Goal: Task Accomplishment & Management: Complete application form

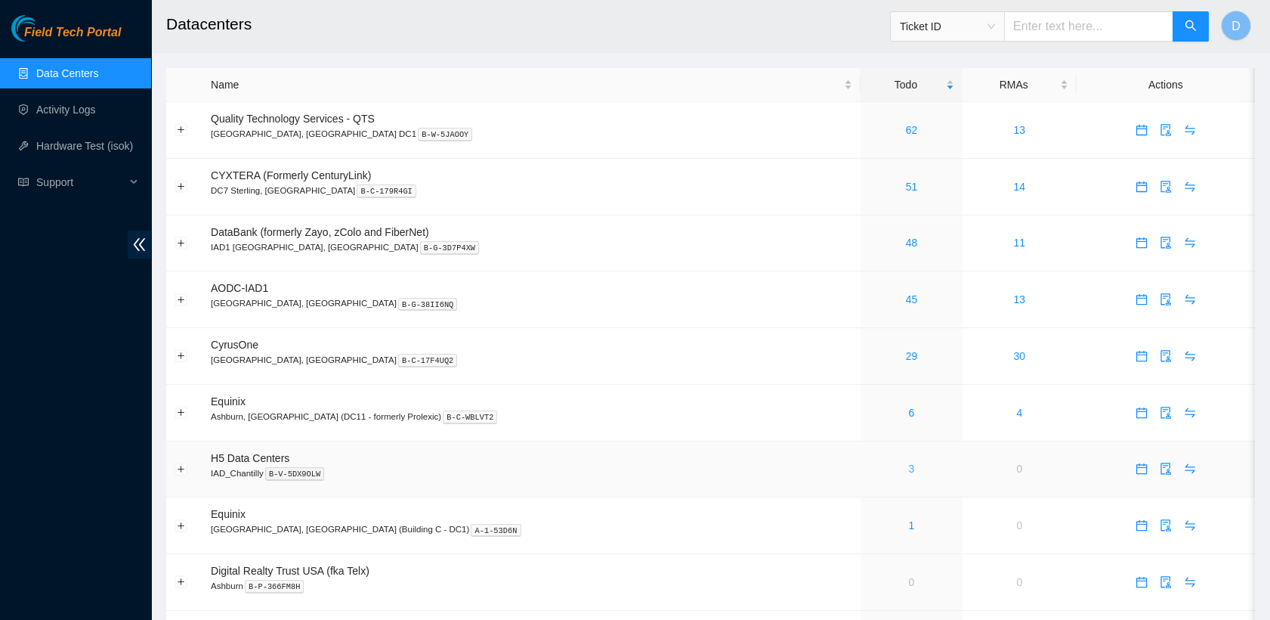
click at [909, 465] on link "3" at bounding box center [912, 468] width 6 height 12
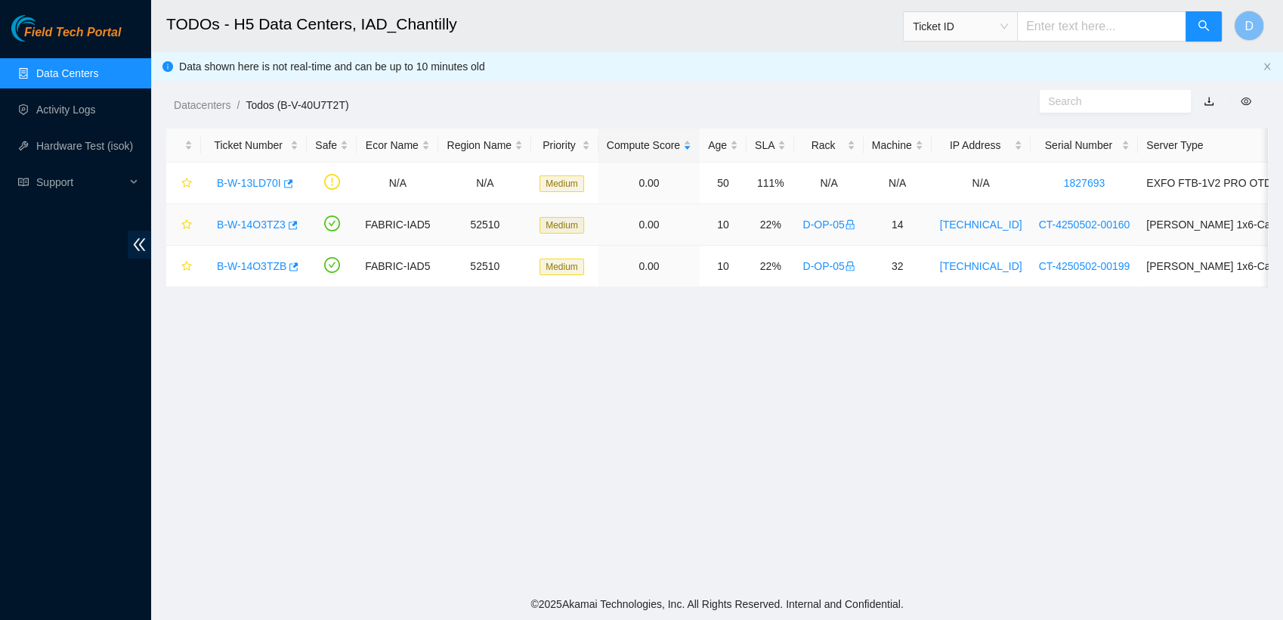
click at [246, 230] on link "B-W-14O3TZ3" at bounding box center [251, 224] width 69 height 12
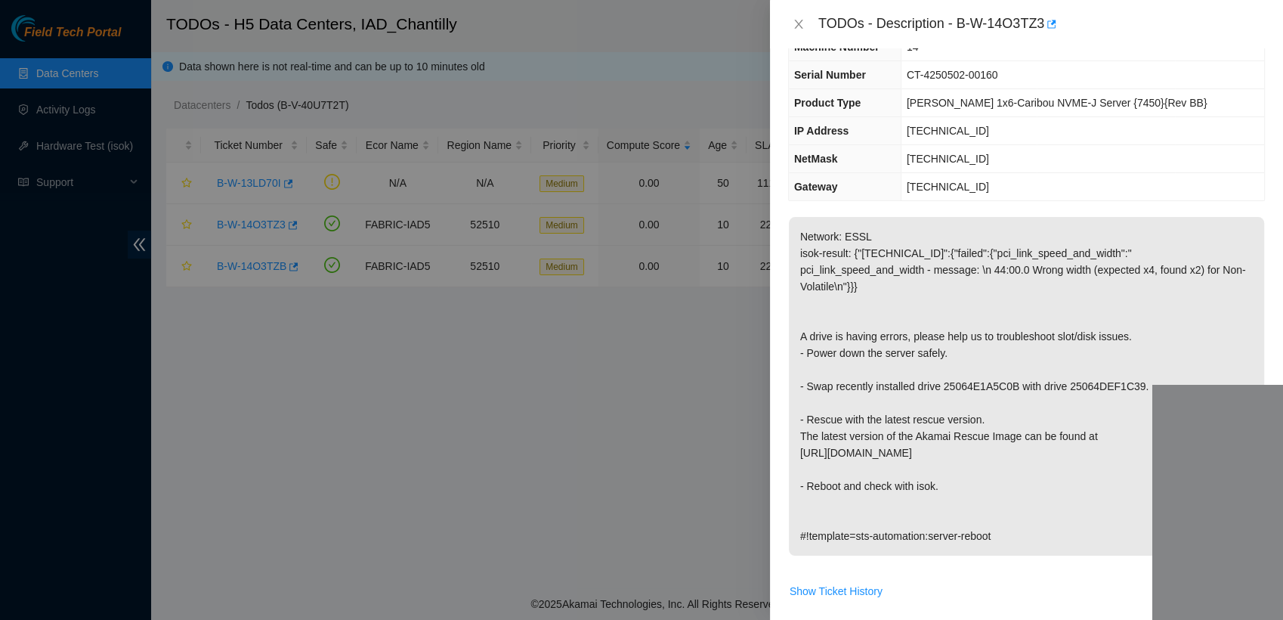
scroll to position [133, 0]
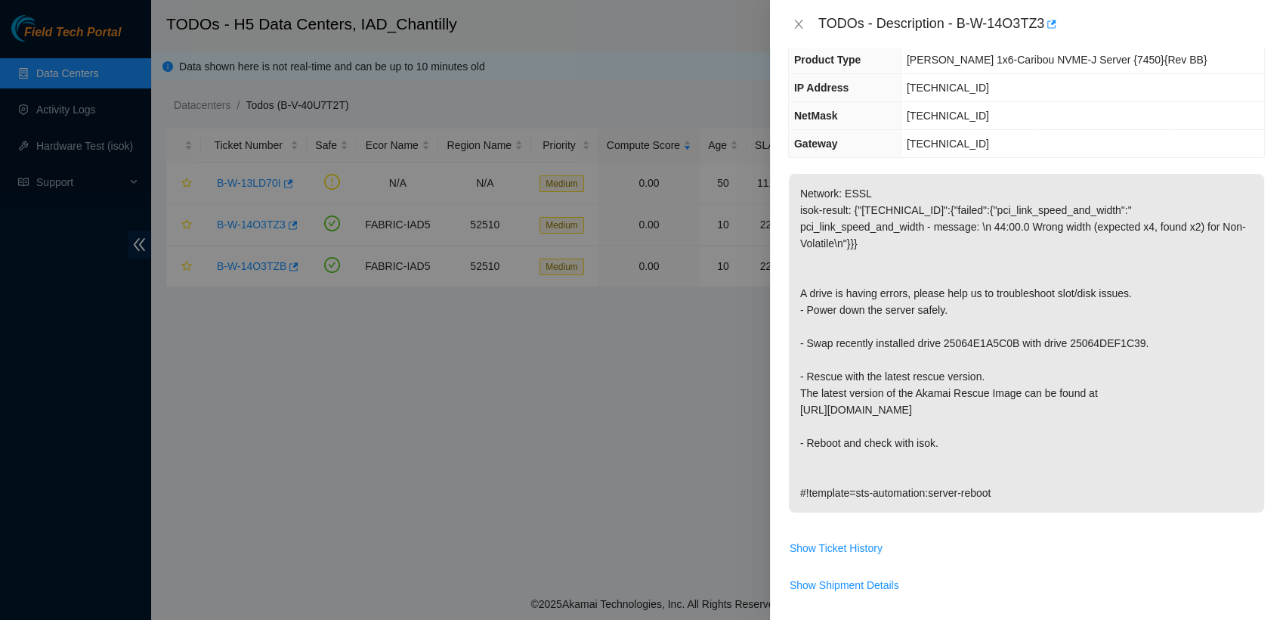
click at [1057, 437] on p "Network: ESSL isok-result: {"[TECHNICAL_ID]":{"failed":{"pci_link_speed_and_wid…" at bounding box center [1026, 343] width 475 height 339
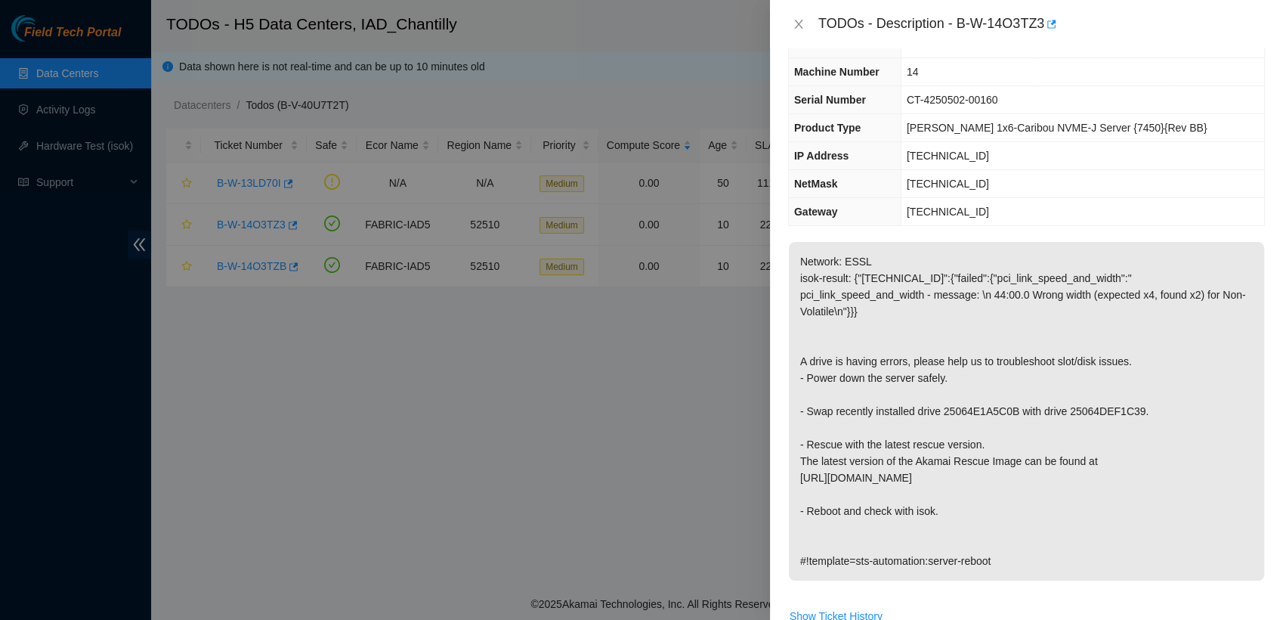
scroll to position [66, 0]
click at [793, 20] on icon "close" at bounding box center [799, 24] width 12 height 12
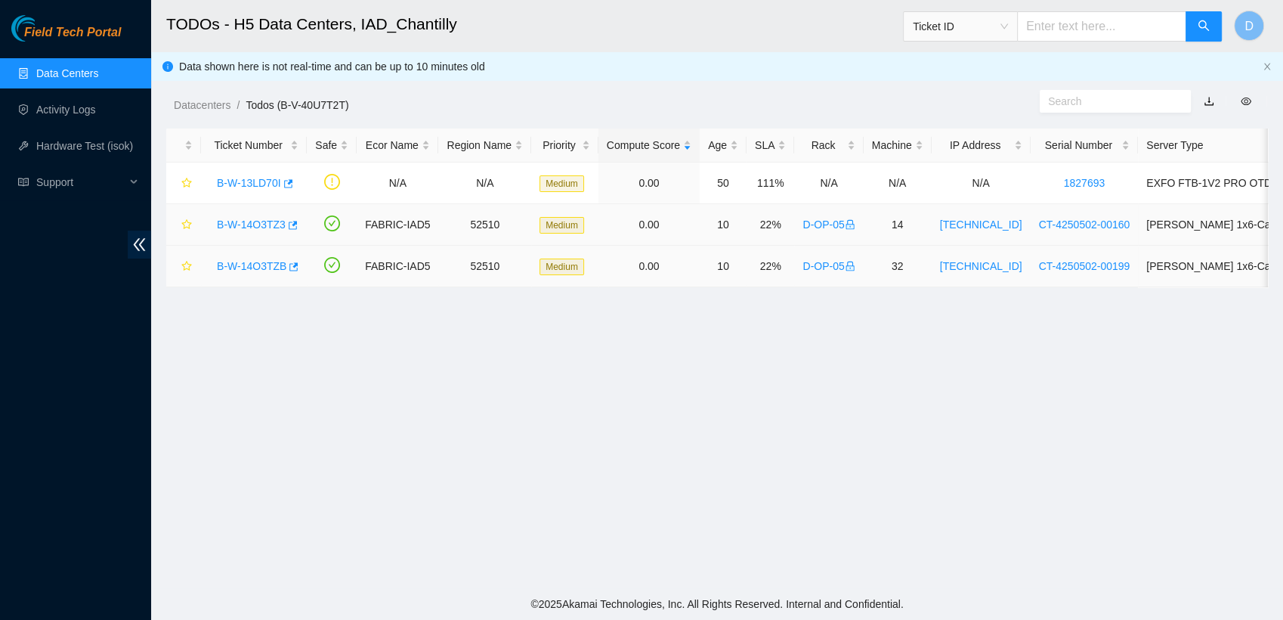
scroll to position [84, 0]
click at [265, 261] on link "B-W-14O3TZB" at bounding box center [252, 266] width 70 height 12
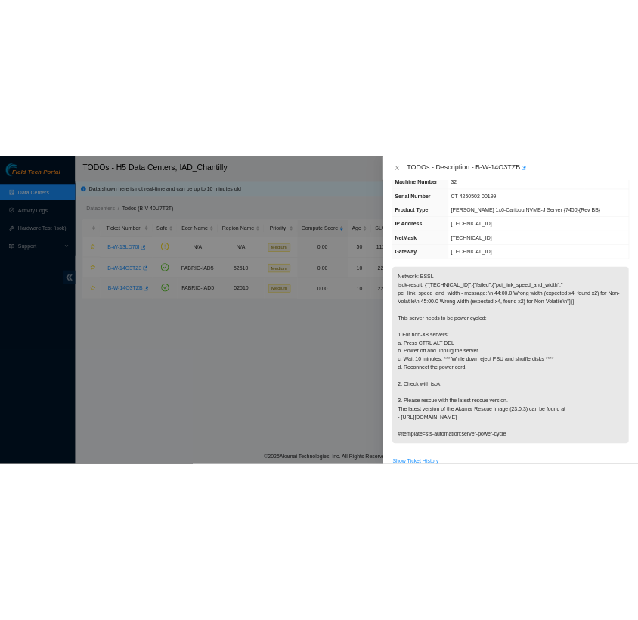
scroll to position [66, 0]
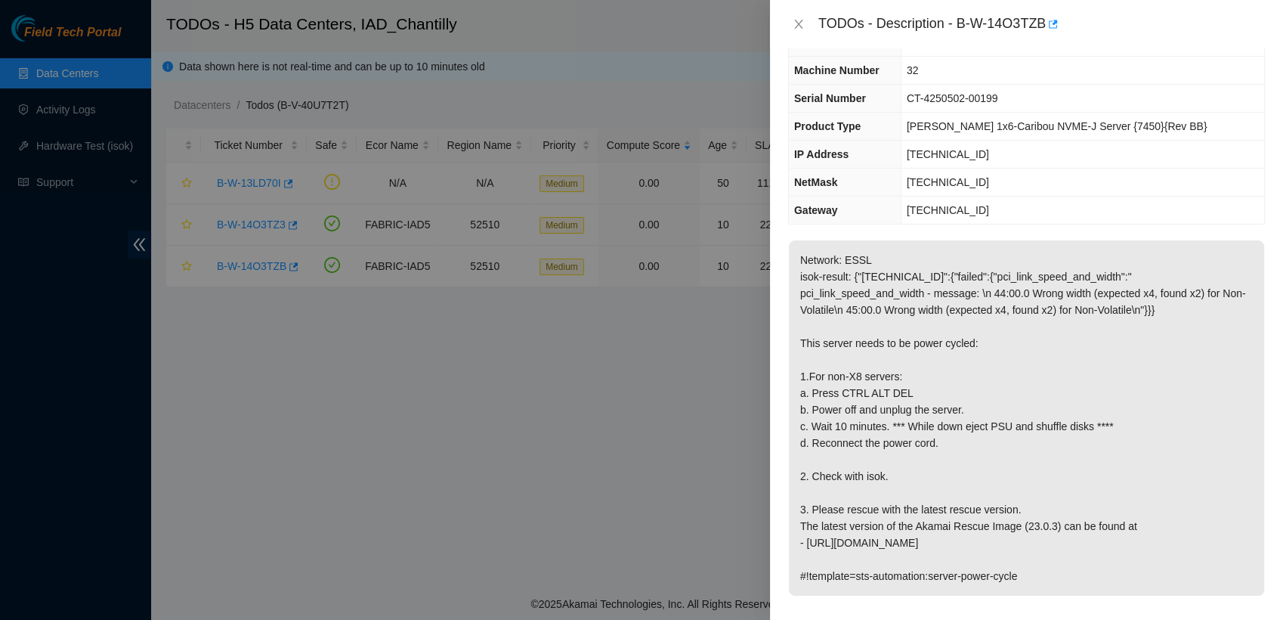
click at [1221, 9] on div "TODOs - Description - B-W-14O3TZB" at bounding box center [1026, 24] width 513 height 48
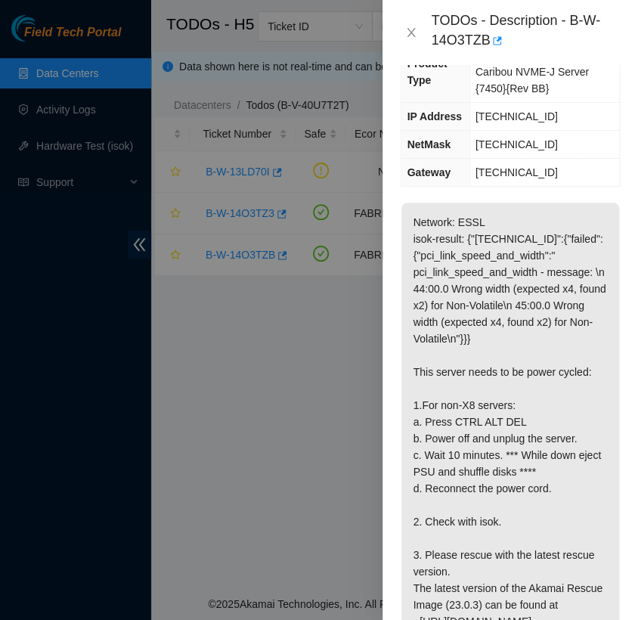
scroll to position [227, 0]
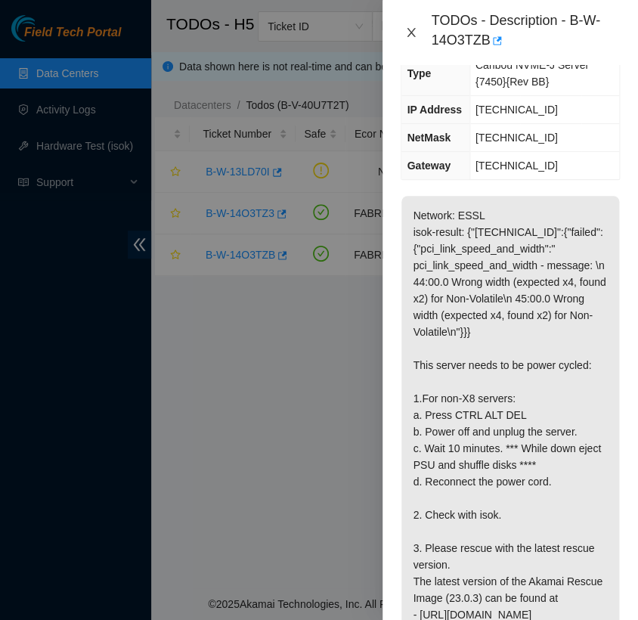
click at [410, 33] on icon "close" at bounding box center [411, 32] width 8 height 9
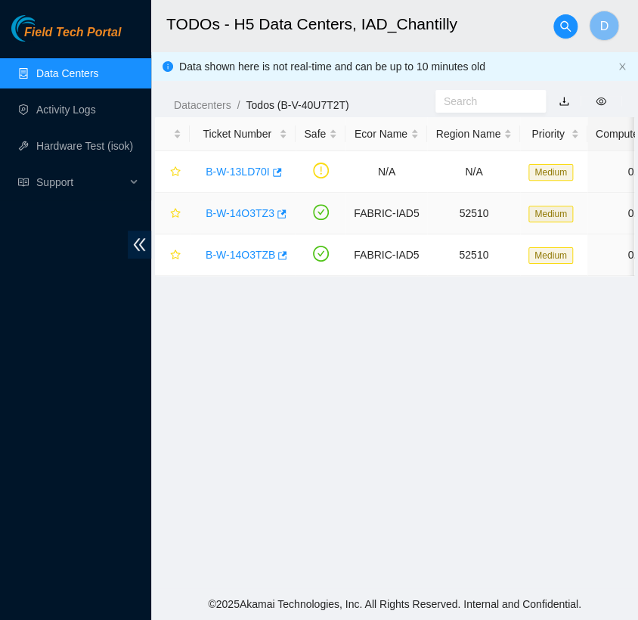
click at [234, 220] on div "B-W-14O3TZ3" at bounding box center [242, 213] width 89 height 24
click at [242, 215] on link "B-W-14O3TZ3" at bounding box center [240, 213] width 69 height 12
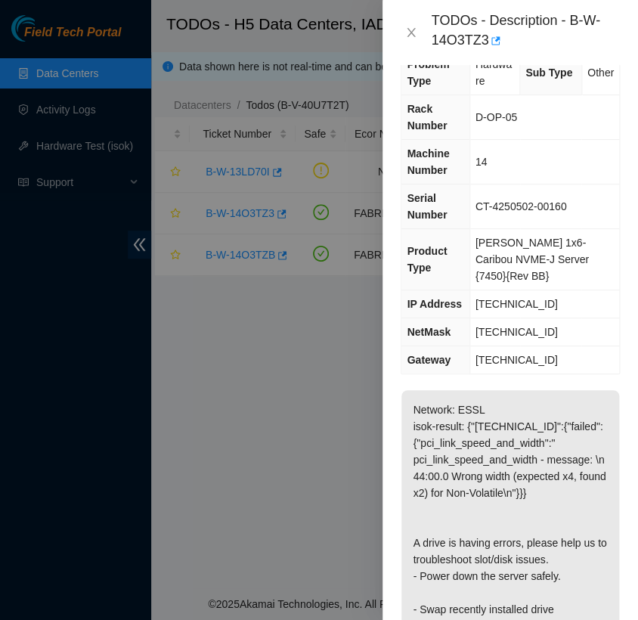
scroll to position [26, 0]
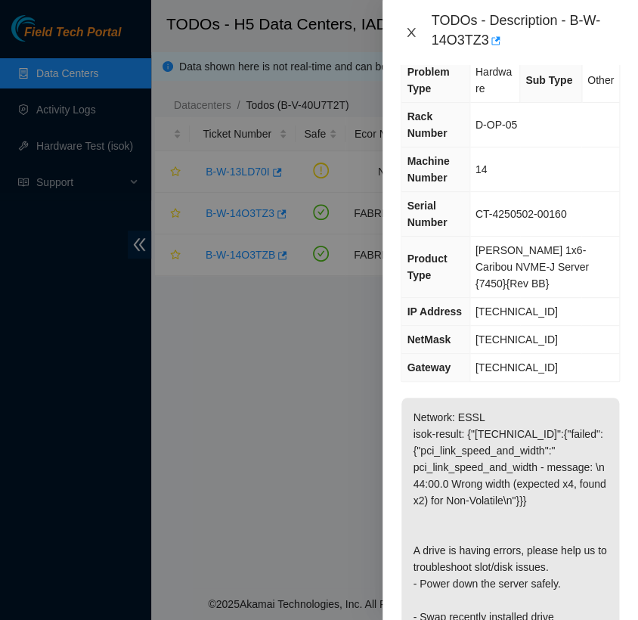
click at [410, 33] on icon "close" at bounding box center [411, 32] width 8 height 9
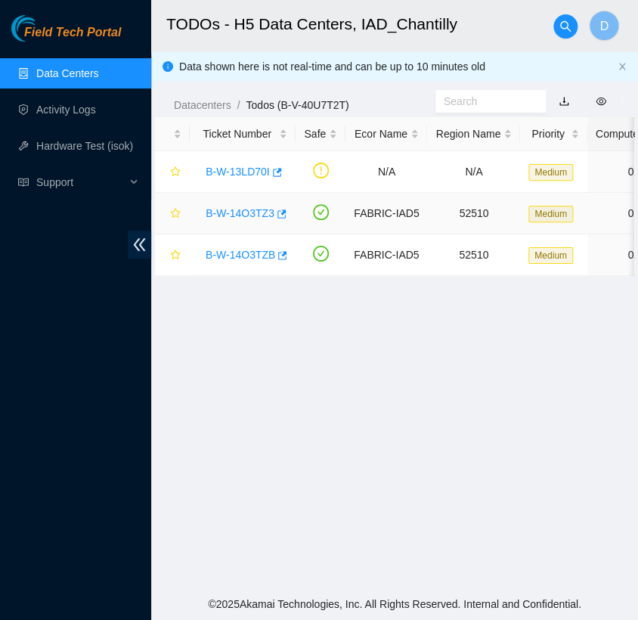
click at [249, 209] on link "B-W-14O3TZ3" at bounding box center [240, 213] width 69 height 12
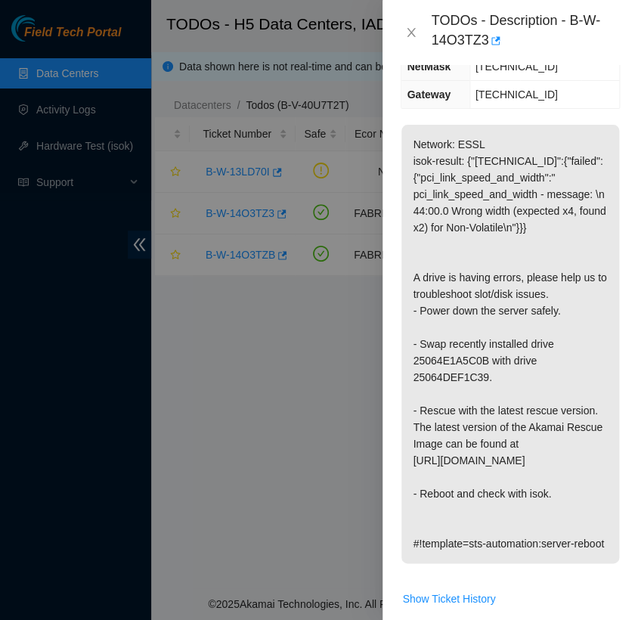
scroll to position [301, 0]
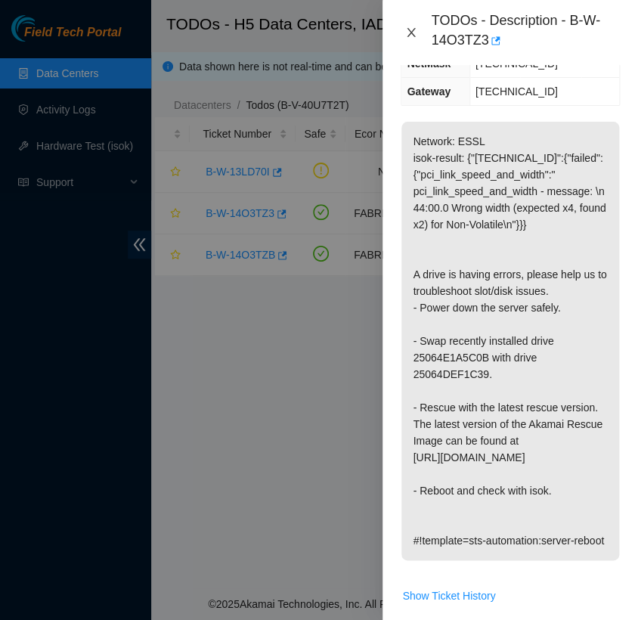
click at [413, 29] on icon "close" at bounding box center [411, 32] width 8 height 9
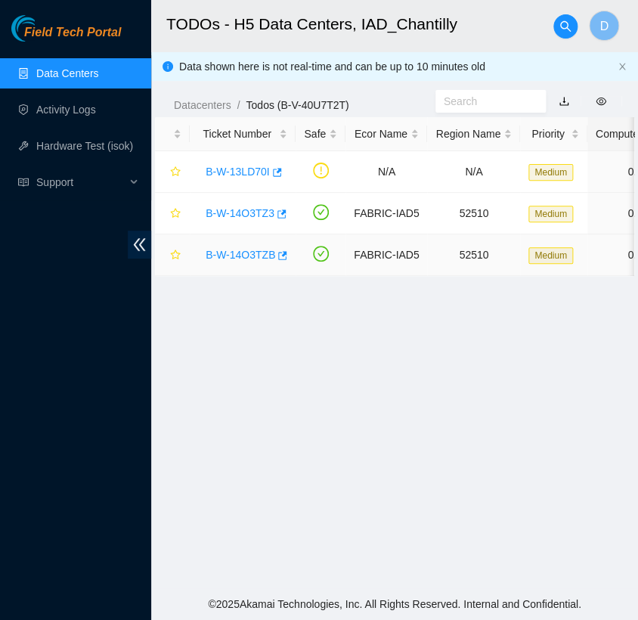
click at [248, 258] on link "B-W-14O3TZB" at bounding box center [241, 255] width 70 height 12
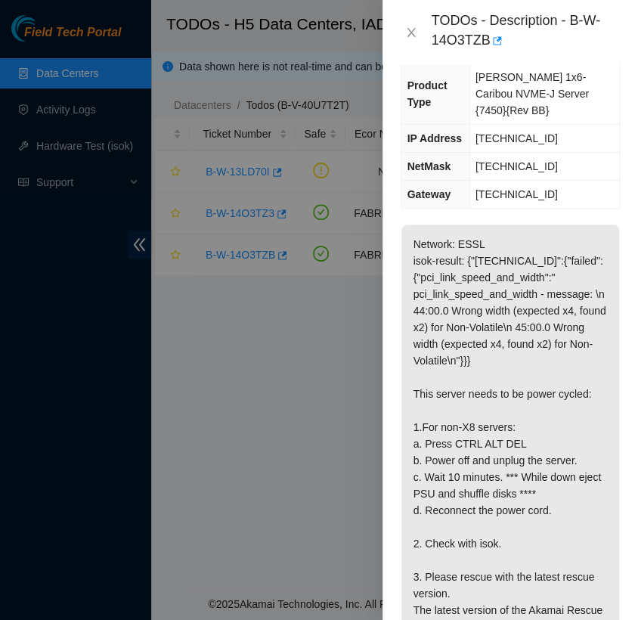
scroll to position [198, 0]
click at [236, 433] on div at bounding box center [319, 310] width 638 height 620
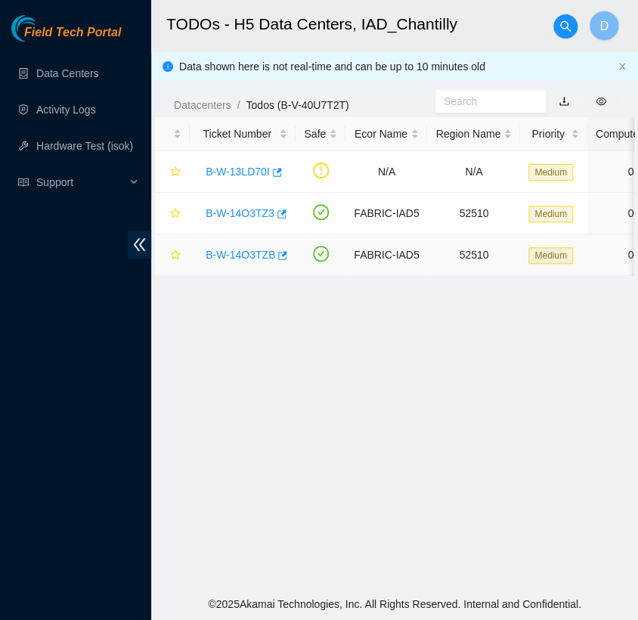
click at [255, 252] on link "B-W-14O3TZB" at bounding box center [241, 255] width 70 height 12
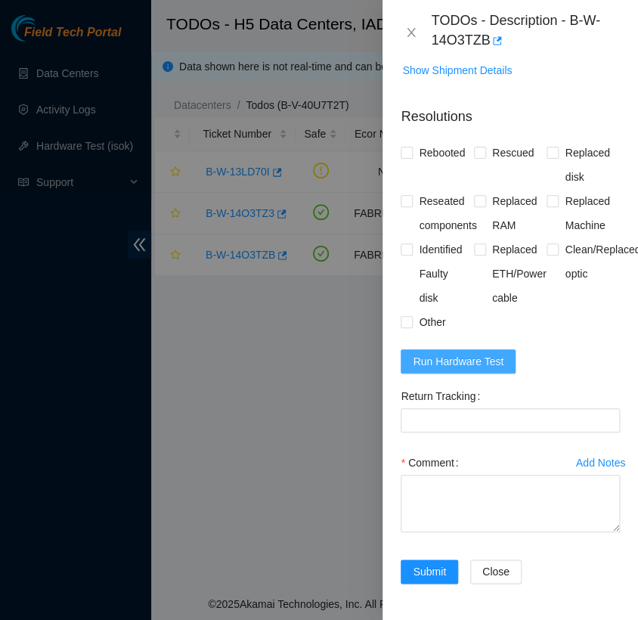
scroll to position [933, 0]
click at [487, 360] on span "Run Hardware Test" at bounding box center [458, 361] width 91 height 17
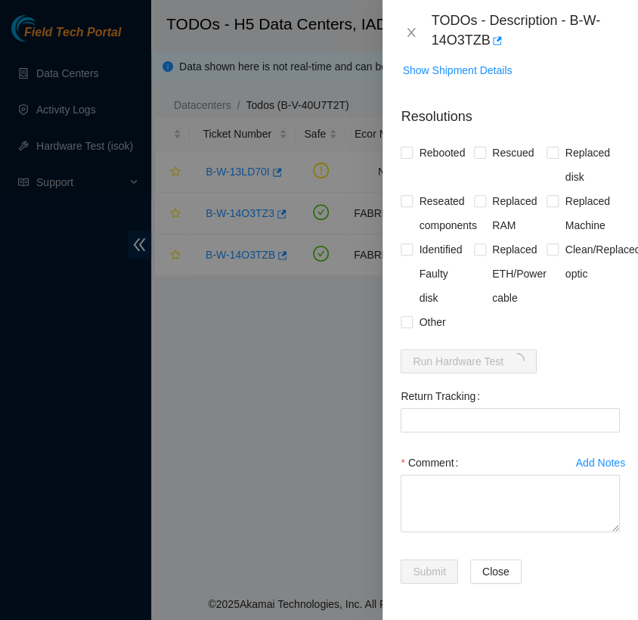
click at [565, 94] on p "Resolutions" at bounding box center [509, 110] width 219 height 32
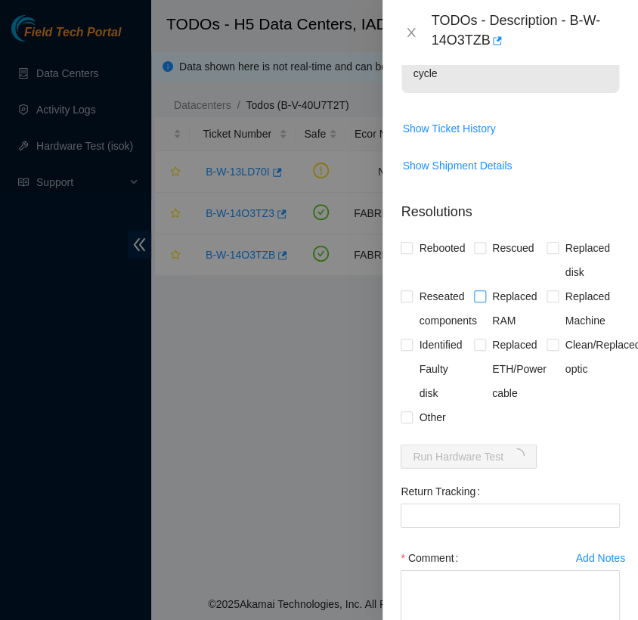
scroll to position [825, 0]
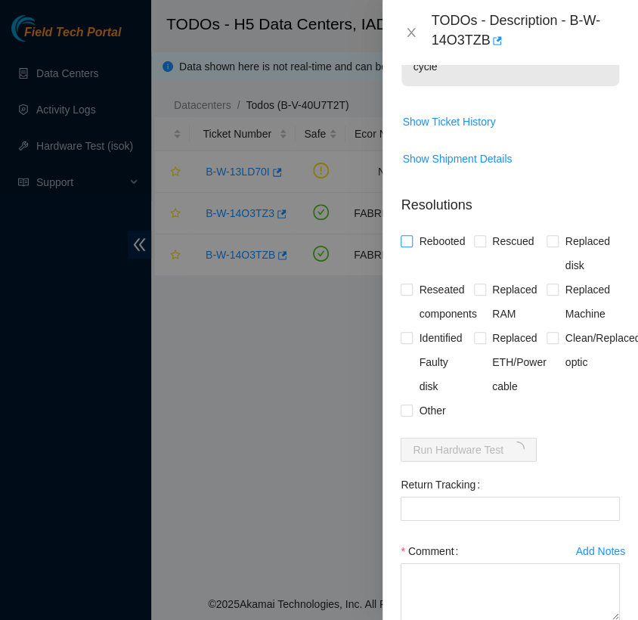
click at [408, 246] on input "Rebooted" at bounding box center [405, 240] width 11 height 11
checkbox input "true"
click at [479, 246] on input "Rescued" at bounding box center [479, 240] width 11 height 11
checkbox input "true"
click at [407, 294] on input "Reseated components" at bounding box center [405, 288] width 11 height 11
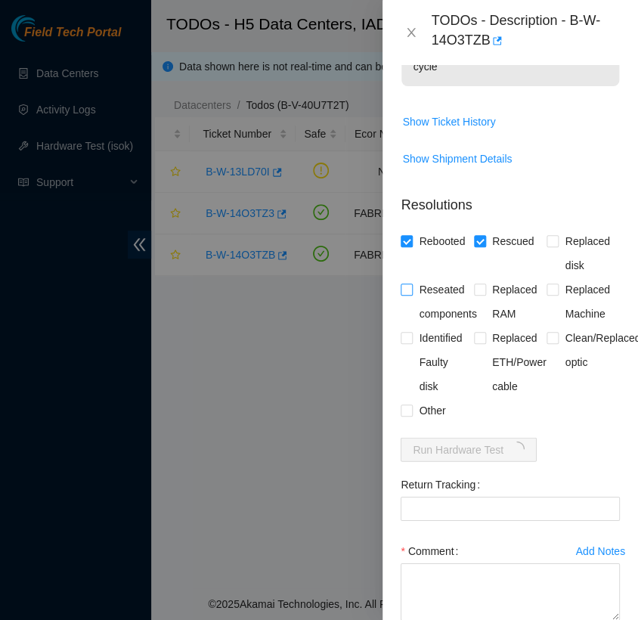
checkbox input "true"
click at [407, 415] on input "Other" at bounding box center [405, 409] width 11 height 11
checkbox input "true"
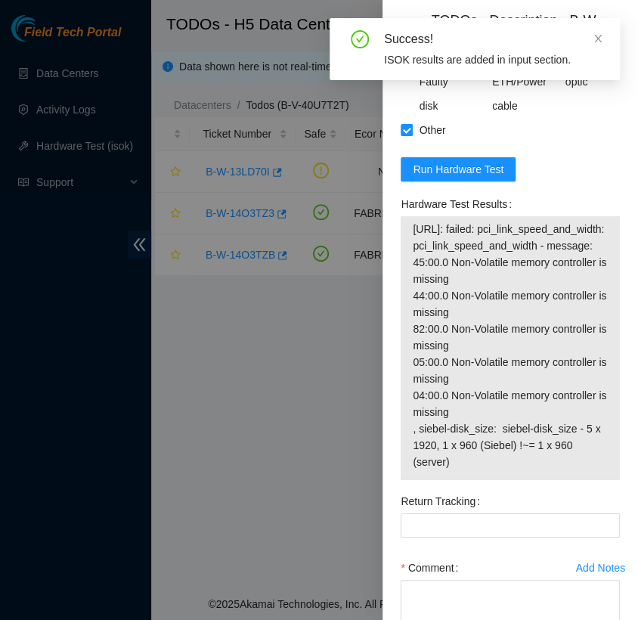
scroll to position [1106, 0]
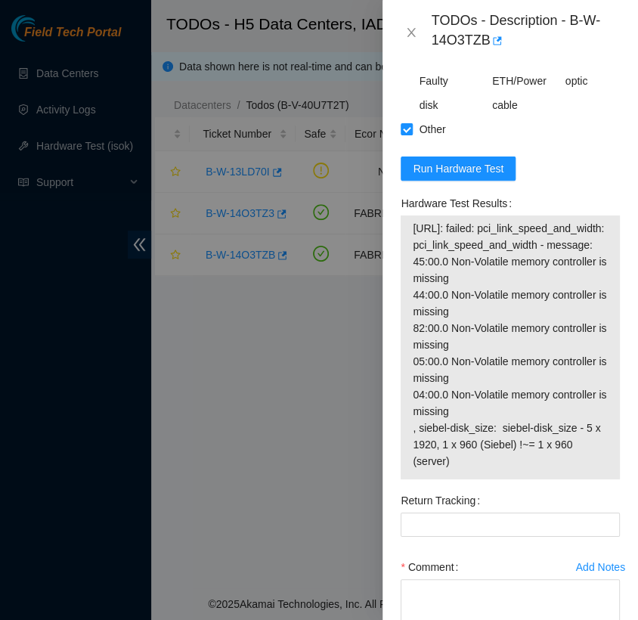
drag, startPoint x: 453, startPoint y: 494, endPoint x: 407, endPoint y: 242, distance: 256.5
click at [407, 242] on div "[URL]: failed: pci_link_speed_and_width: pci_link_speed_and_width - message: 45…" at bounding box center [509, 347] width 219 height 264
copy tbody "[URL]: failed: pci_link_speed_and_width: pci_link_speed_and_width - message: 45…"
click at [592, 175] on form "Resolutions Rebooted Rescued Replaced disk Reseated components Replaced RAM Rep…" at bounding box center [509, 304] width 219 height 804
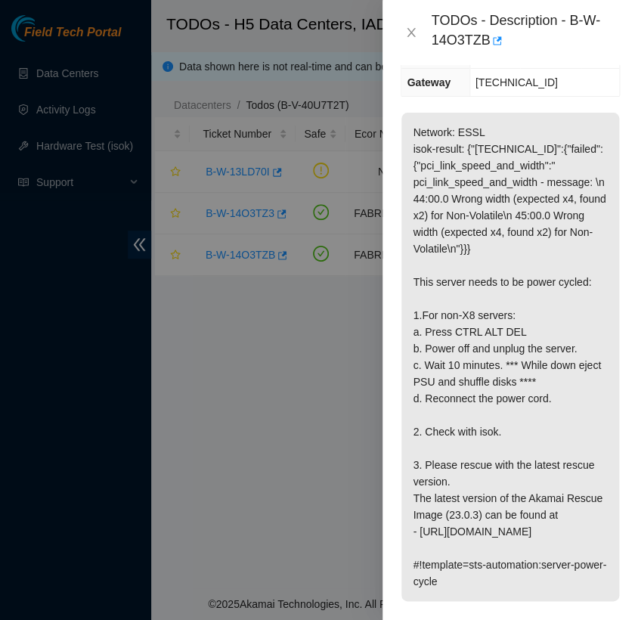
scroll to position [236, 0]
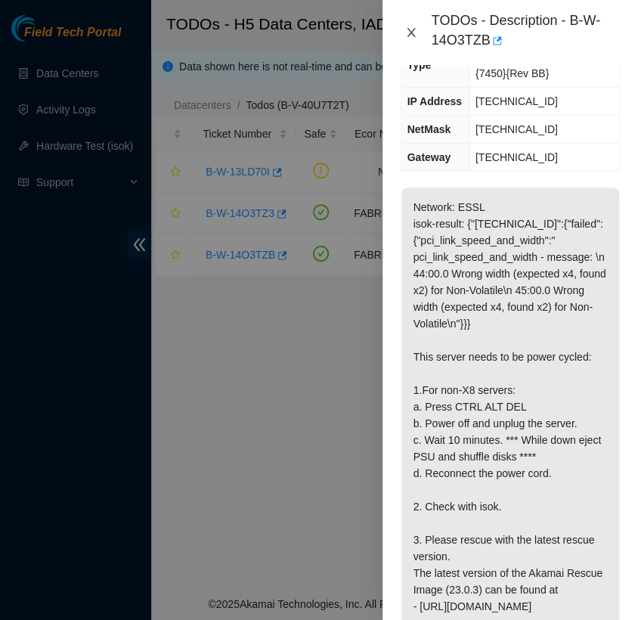
click at [412, 26] on icon "close" at bounding box center [411, 32] width 12 height 12
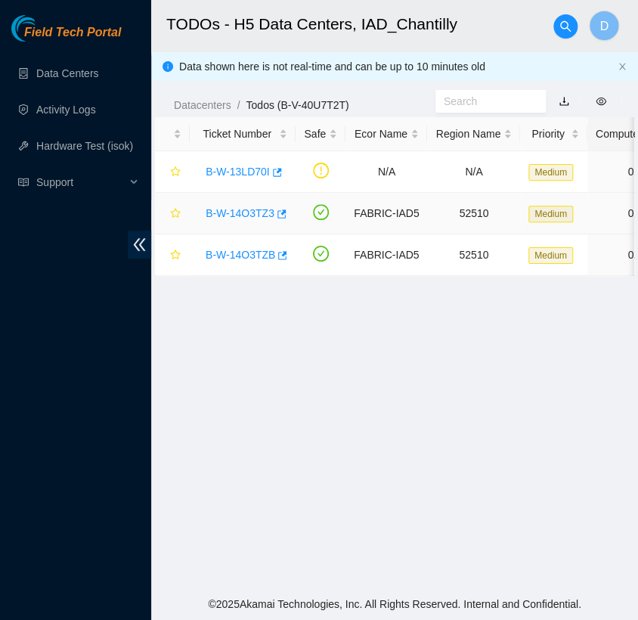
click at [241, 217] on link "B-W-14O3TZ3" at bounding box center [240, 213] width 69 height 12
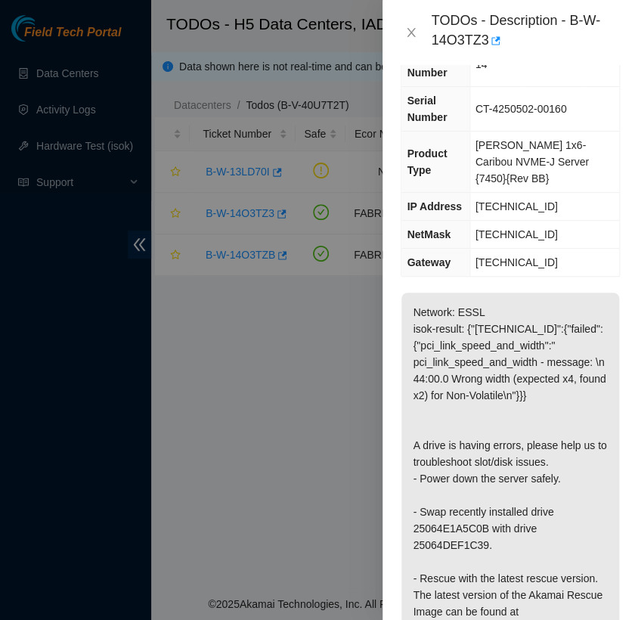
scroll to position [131, 0]
click at [446, 524] on p "Network: ESSL isok-result: {"[TECHNICAL_ID]":{"failed":{"pci_link_speed_and_wid…" at bounding box center [510, 511] width 218 height 438
copy p "25064DEF1C39"
click at [456, 512] on p "Network: ESSL isok-result: {"[TECHNICAL_ID]":{"failed":{"pci_link_speed_and_wid…" at bounding box center [510, 511] width 218 height 438
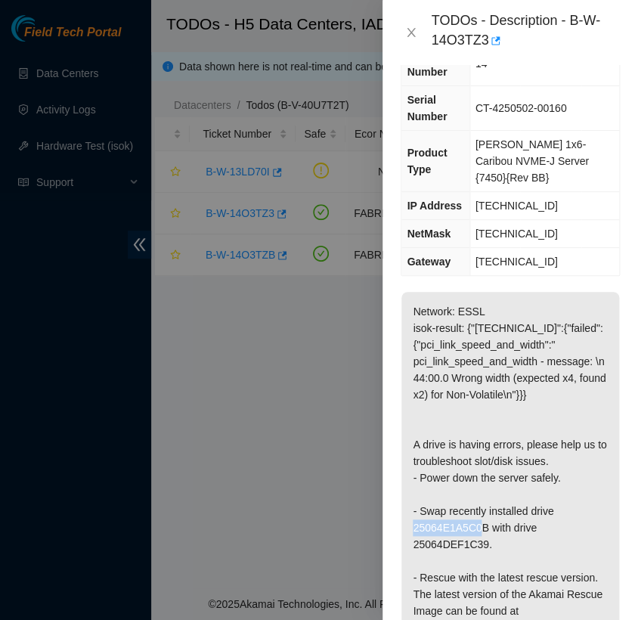
click at [456, 512] on p "Network: ESSL isok-result: {"[TECHNICAL_ID]":{"failed":{"pci_link_speed_and_wid…" at bounding box center [510, 511] width 218 height 438
copy p "25064E1A5C0B"
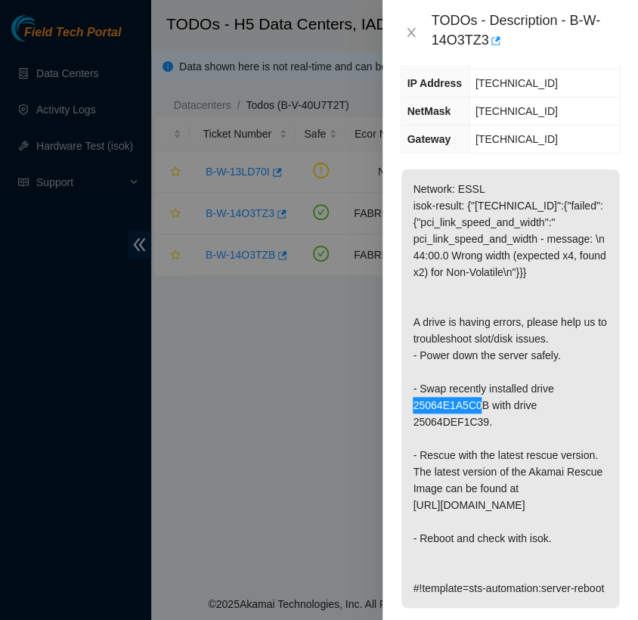
scroll to position [264, 0]
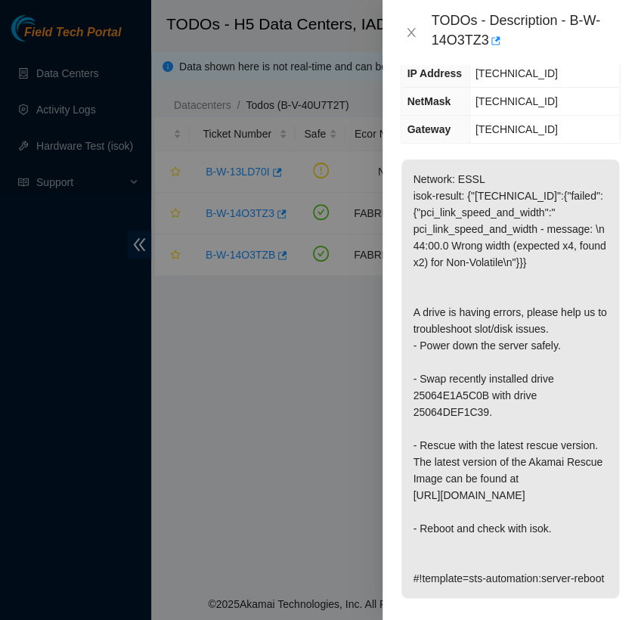
click at [555, 131] on div "Problem Type Hardware Sub Type Other Rack Number D-OP-05 Machine Number 14 Seri…" at bounding box center [509, 342] width 255 height 555
click at [140, 63] on div at bounding box center [319, 310] width 638 height 620
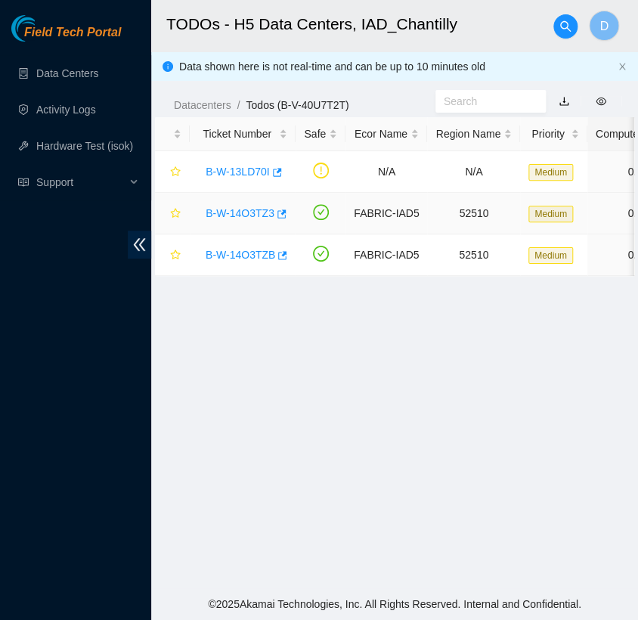
click at [242, 215] on link "B-W-14O3TZ3" at bounding box center [240, 213] width 69 height 12
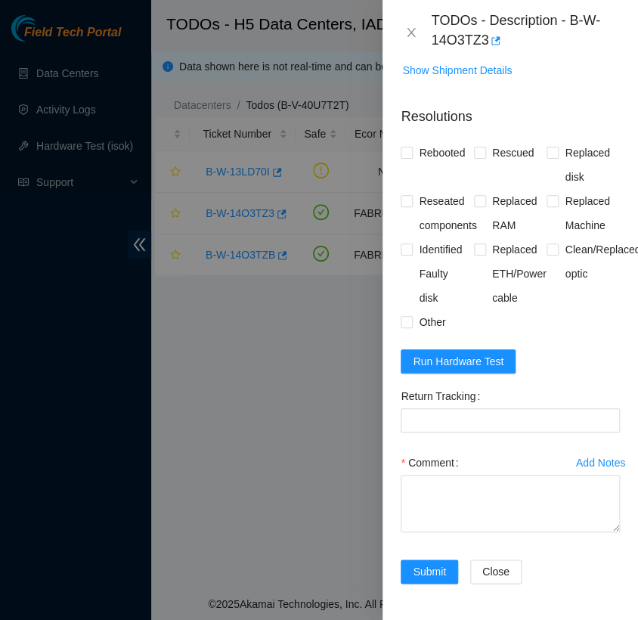
scroll to position [892, 0]
click at [492, 353] on span "Run Hardware Test" at bounding box center [458, 361] width 91 height 17
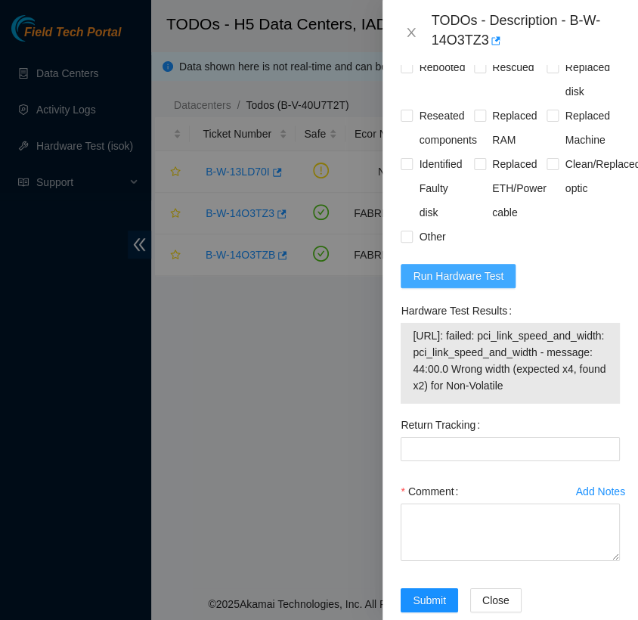
scroll to position [1022, 0]
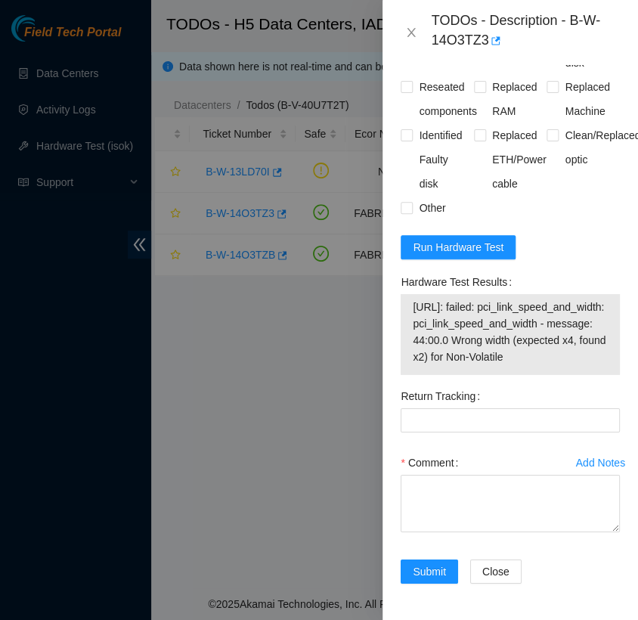
click at [539, 350] on span "2.17.114.143: failed: pci_link_speed_and_width: pci_link_speed_and_width - mess…" at bounding box center [510, 331] width 195 height 66
drag, startPoint x: 536, startPoint y: 344, endPoint x: 399, endPoint y: 287, distance: 148.0
click at [399, 287] on div "Hardware Test Results 2.17.114.143: failed: pci_link_speed_and_width: pci_link_…" at bounding box center [509, 327] width 231 height 114
copy tbody "2.17.114.143: failed: pci_link_speed_and_width: pci_link_speed_and_width - mess…"
click at [560, 191] on form "Resolutions Rebooted Rescued Replaced disk Reseated components Replaced RAM Rep…" at bounding box center [509, 290] width 219 height 621
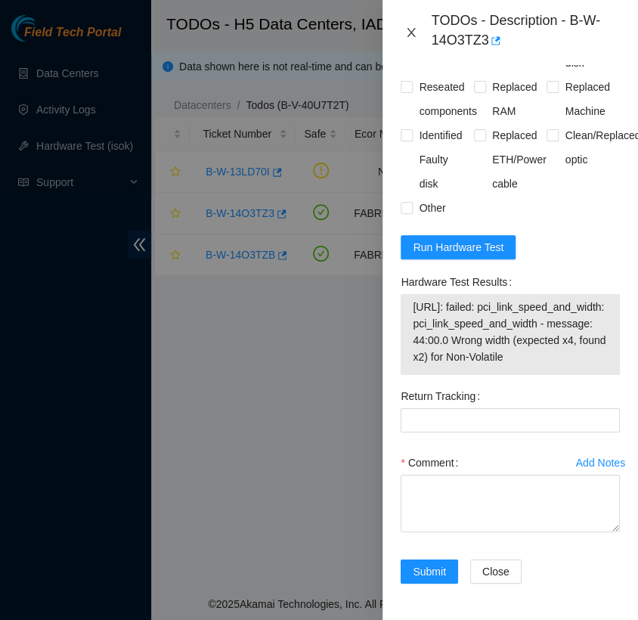
click at [409, 29] on icon "close" at bounding box center [411, 32] width 8 height 9
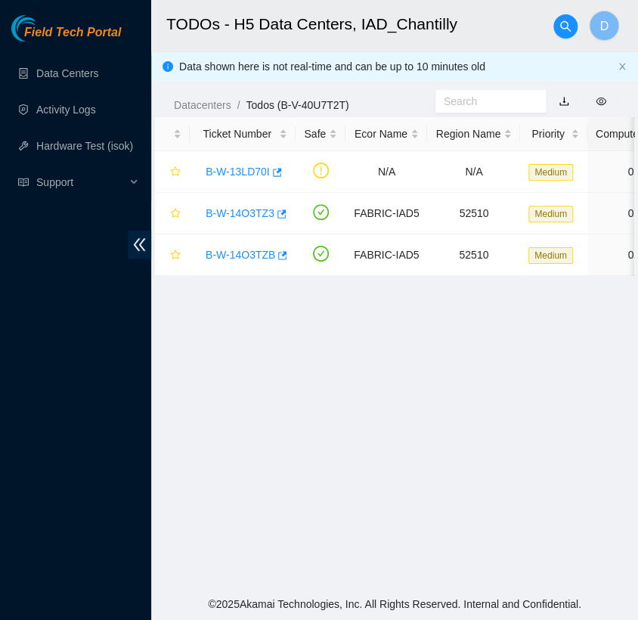
scroll to position [367, 0]
click at [241, 255] on link "B-W-14O3TZB" at bounding box center [241, 255] width 70 height 12
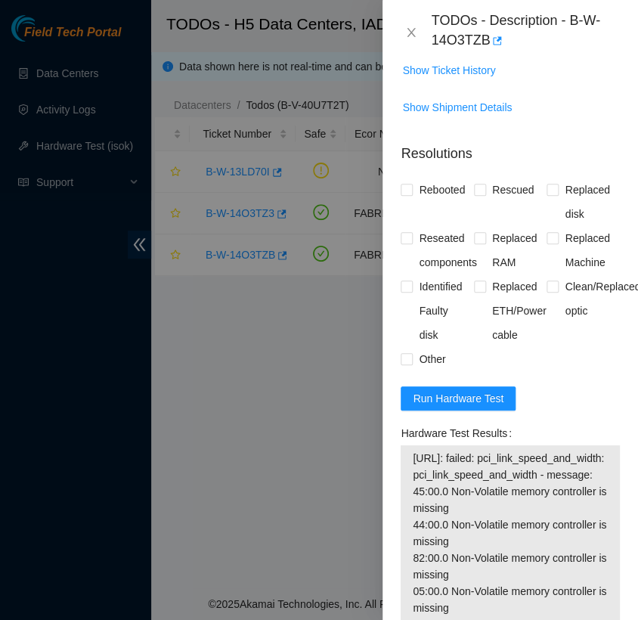
scroll to position [933, 0]
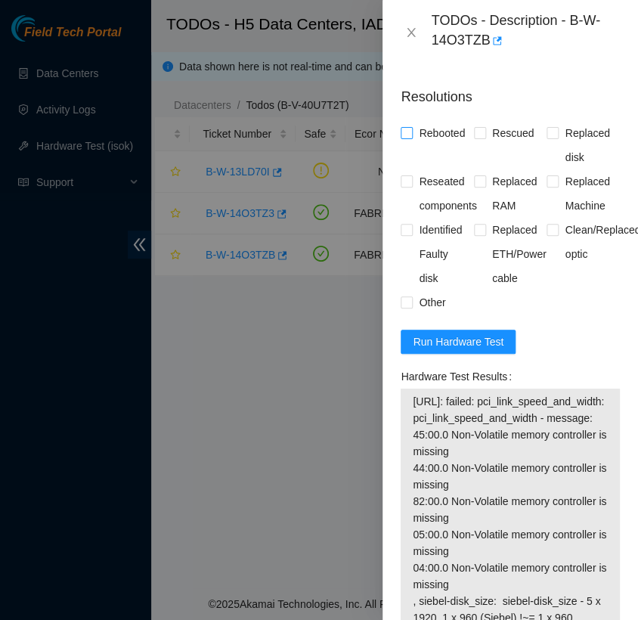
click at [410, 138] on input "Rebooted" at bounding box center [405, 132] width 11 height 11
checkbox input "true"
click at [474, 138] on input "Rescued" at bounding box center [479, 132] width 11 height 11
checkbox input "true"
click at [405, 186] on input "Reseated components" at bounding box center [405, 180] width 11 height 11
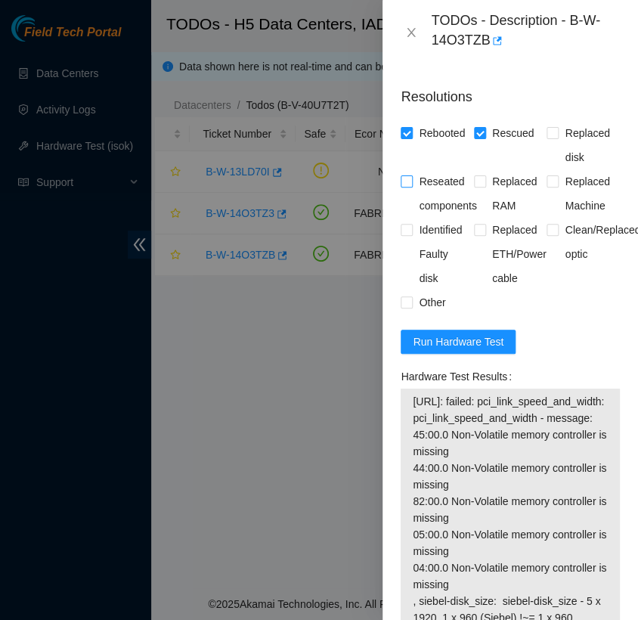
checkbox input "true"
click at [406, 307] on input "Other" at bounding box center [405, 301] width 11 height 11
checkbox input "true"
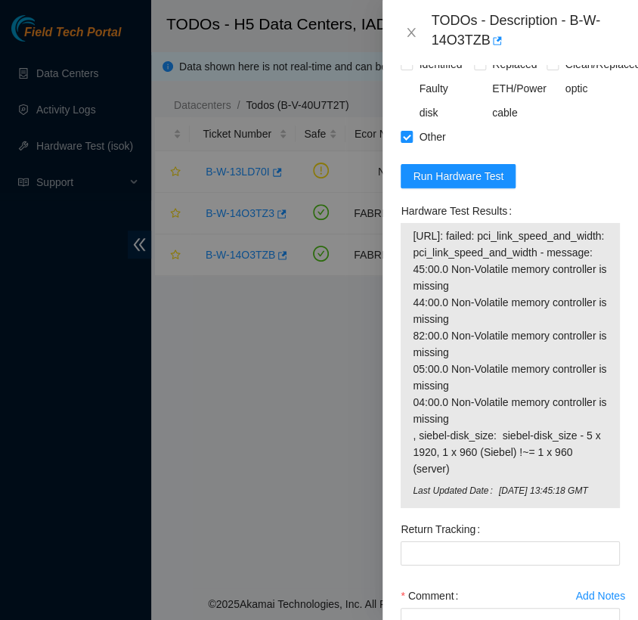
scroll to position [1291, 0]
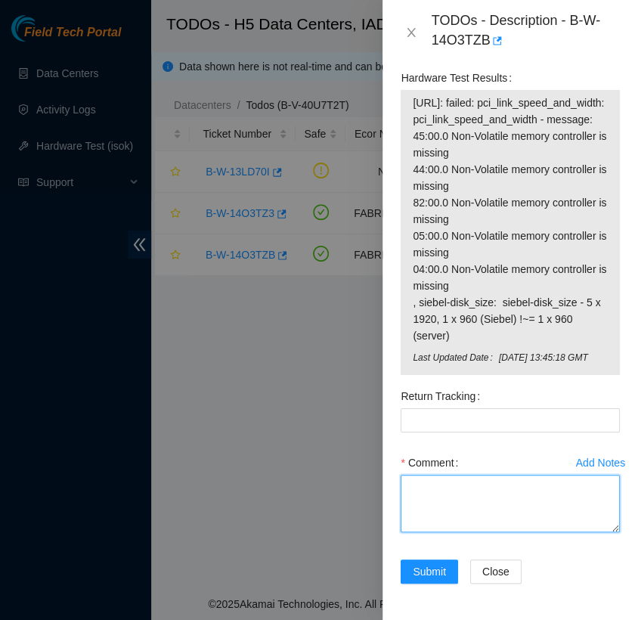
click at [468, 475] on textarea "Comment" at bounding box center [509, 503] width 219 height 57
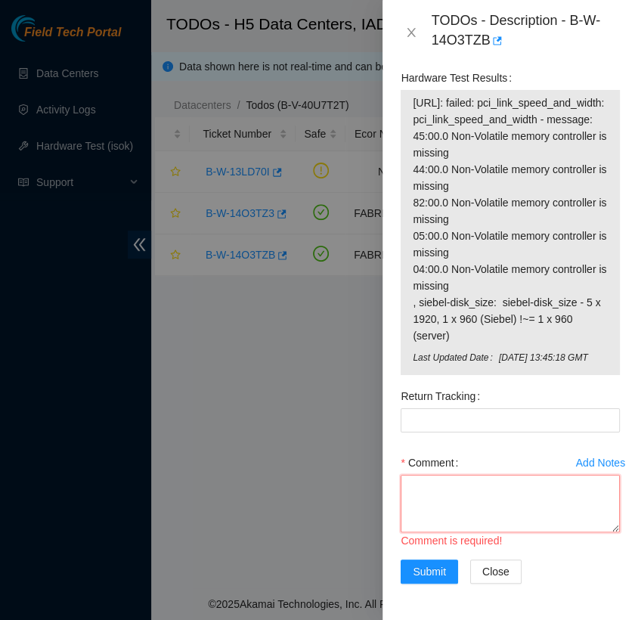
scroll to position [12, 0]
paste textarea "- contacted NOCC to unlock rids akssingh has completed your request (B-W-15TZJQ…"
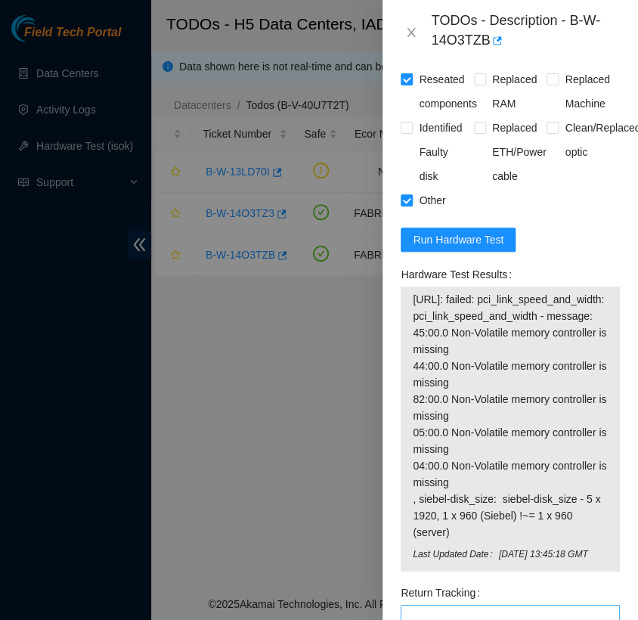
scroll to position [1291, 0]
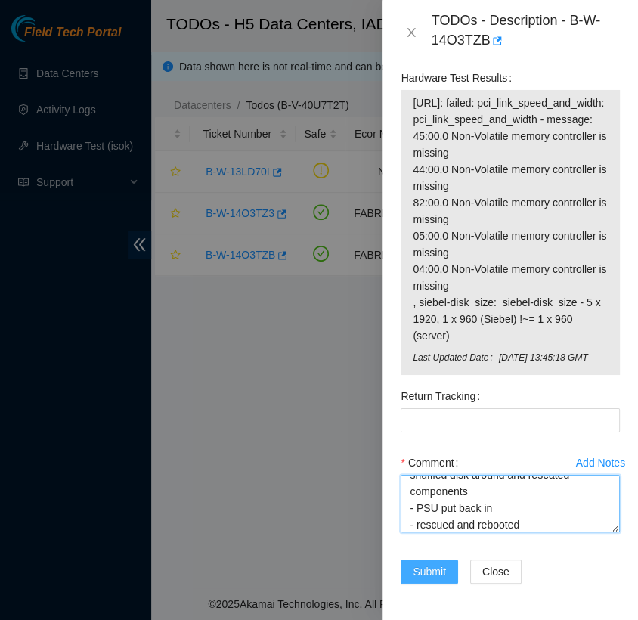
type textarea "- contacted NOCC to unlock rids akssingh has completed your request (B-W-15TZJQ…"
click at [436, 563] on span "Submit" at bounding box center [429, 571] width 33 height 17
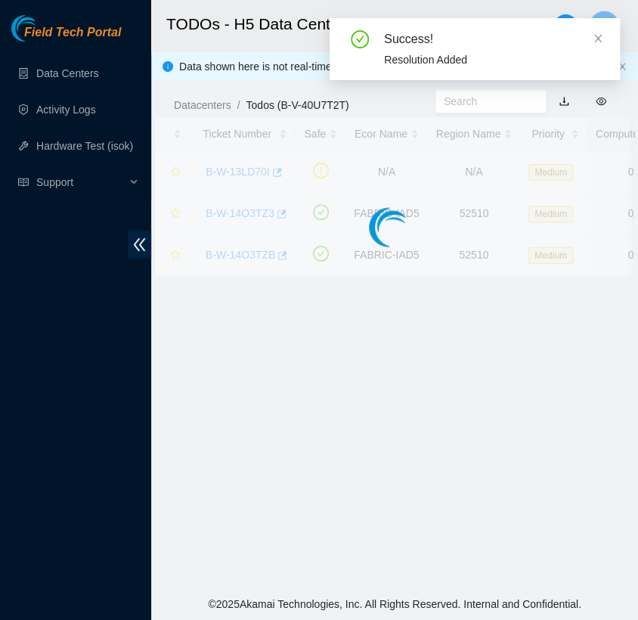
scroll to position [367, 0]
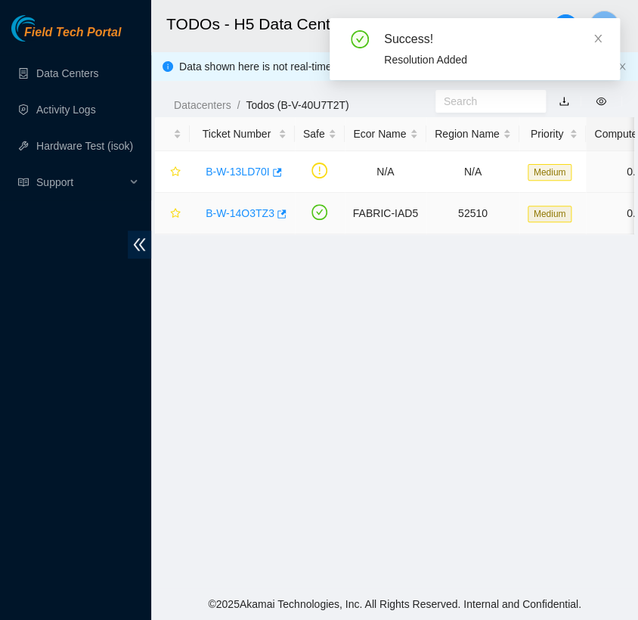
click at [247, 216] on link "B-W-14O3TZ3" at bounding box center [240, 213] width 69 height 12
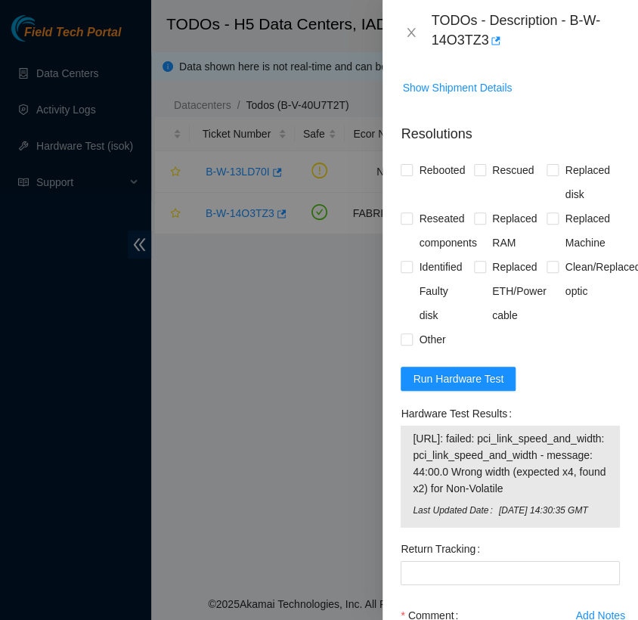
scroll to position [846, 0]
click at [407, 175] on input "Rebooted" at bounding box center [405, 170] width 11 height 11
checkbox input "true"
click at [475, 175] on input "Rescued" at bounding box center [479, 170] width 11 height 11
checkbox input "true"
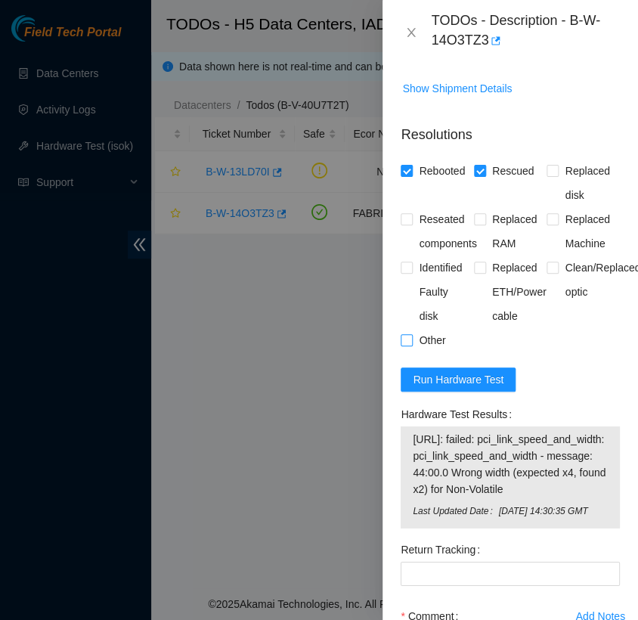
click at [405, 345] on input "Other" at bounding box center [405, 339] width 11 height 11
checkbox input "true"
click at [408, 227] on label "Reseated components" at bounding box center [441, 231] width 82 height 48
click at [408, 224] on input "Reseated components" at bounding box center [405, 218] width 11 height 11
checkbox input "true"
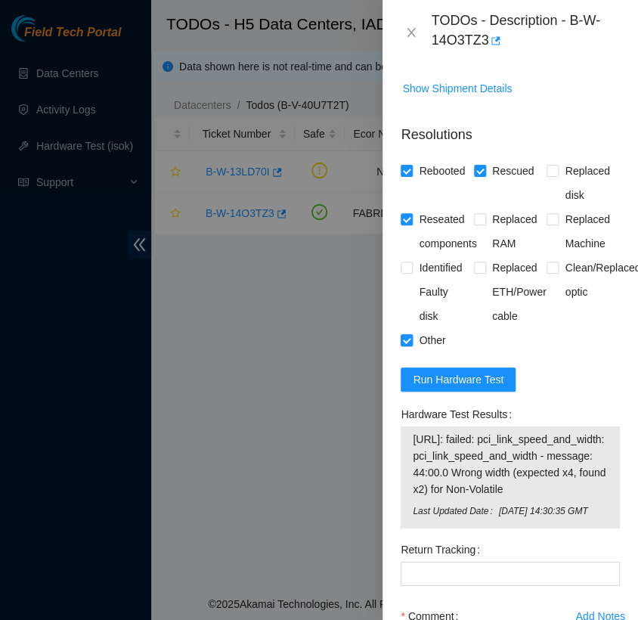
click at [411, 345] on input "Other" at bounding box center [405, 339] width 11 height 11
checkbox input "false"
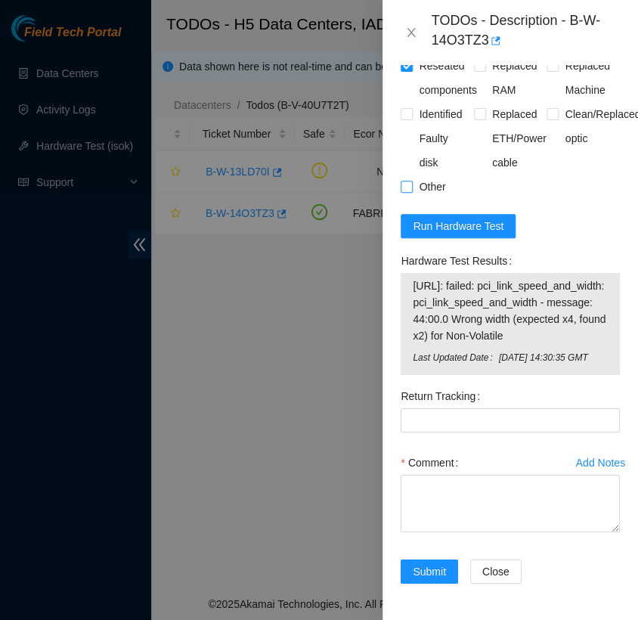
scroll to position [1058, 0]
click at [458, 495] on textarea "Comment" at bounding box center [509, 503] width 219 height 57
paste textarea "- contacted NOCC to unlock rids akssingh has completed your request (B-W-15TZJQ…"
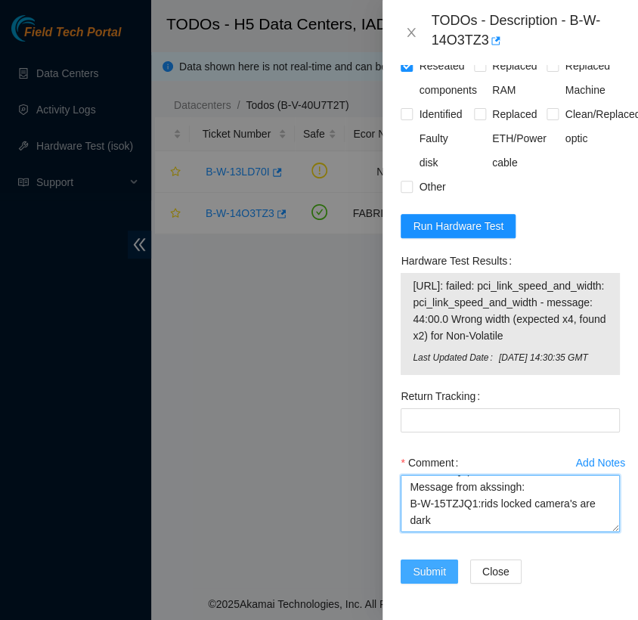
type textarea "- contacted NOCC to unlock rids akssingh has completed your request (B-W-15TZJQ…"
click at [425, 563] on span "Submit" at bounding box center [429, 571] width 33 height 17
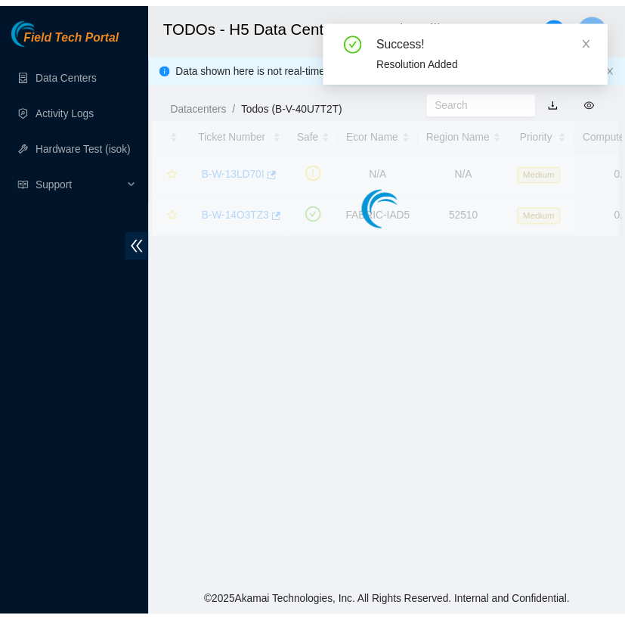
scroll to position [366, 0]
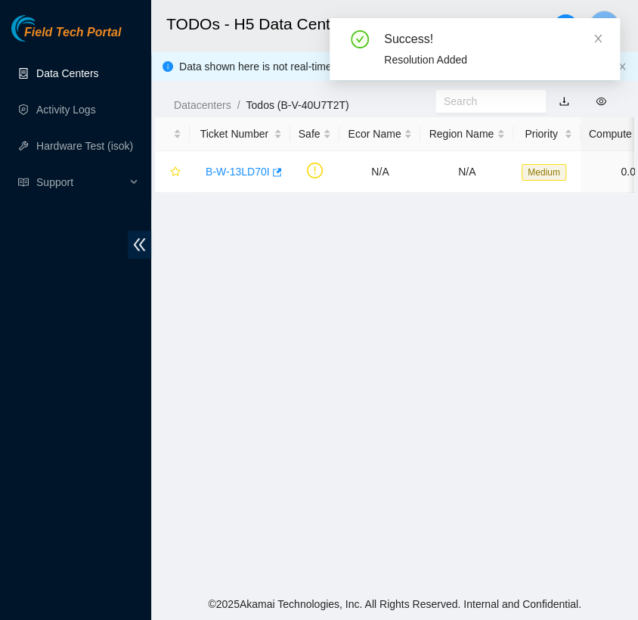
click at [94, 67] on link "Data Centers" at bounding box center [67, 73] width 62 height 12
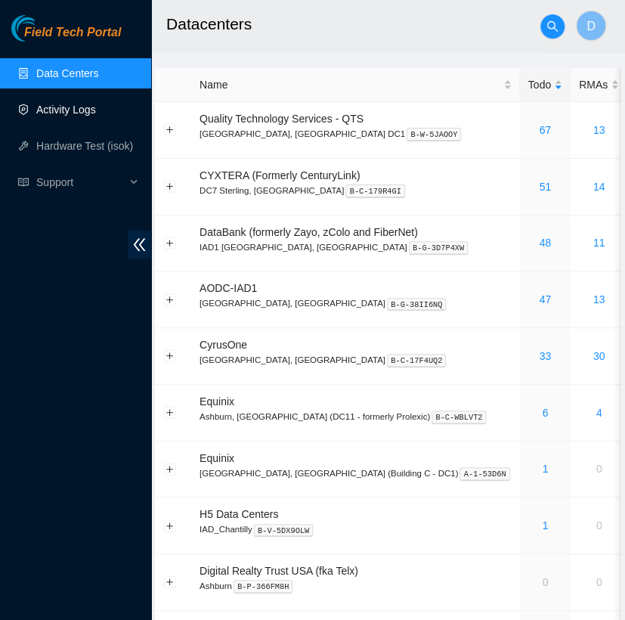
click at [96, 107] on link "Activity Logs" at bounding box center [66, 110] width 60 height 12
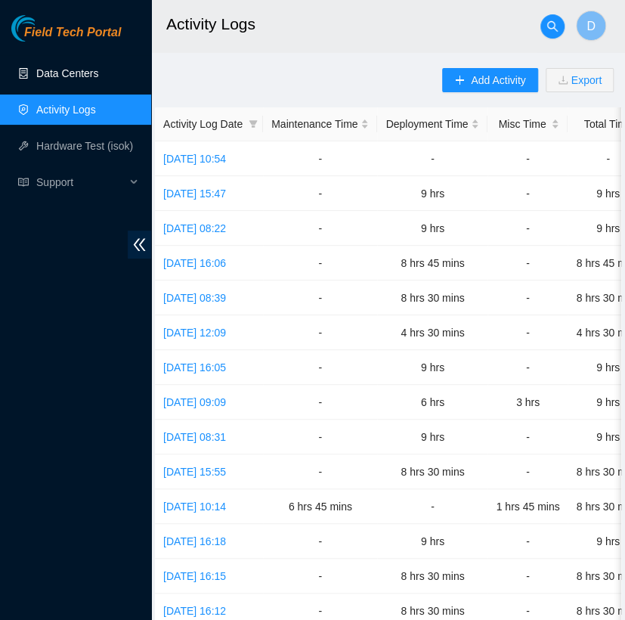
click at [87, 73] on link "Data Centers" at bounding box center [67, 73] width 62 height 12
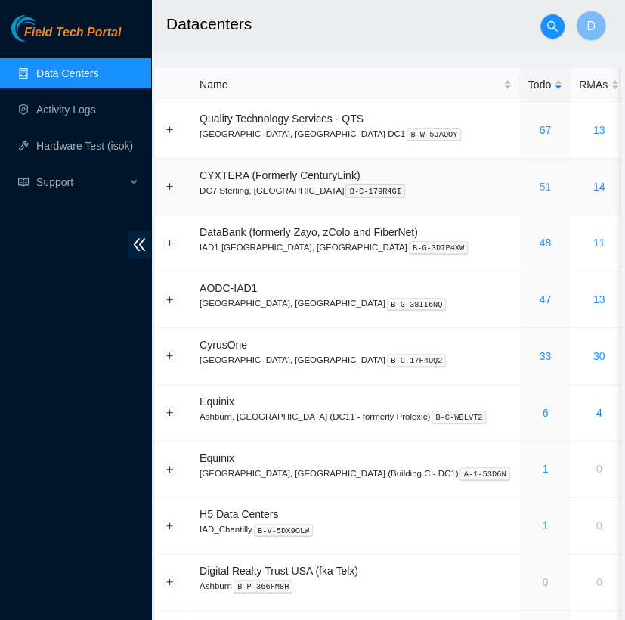
click at [539, 186] on link "51" at bounding box center [545, 187] width 12 height 12
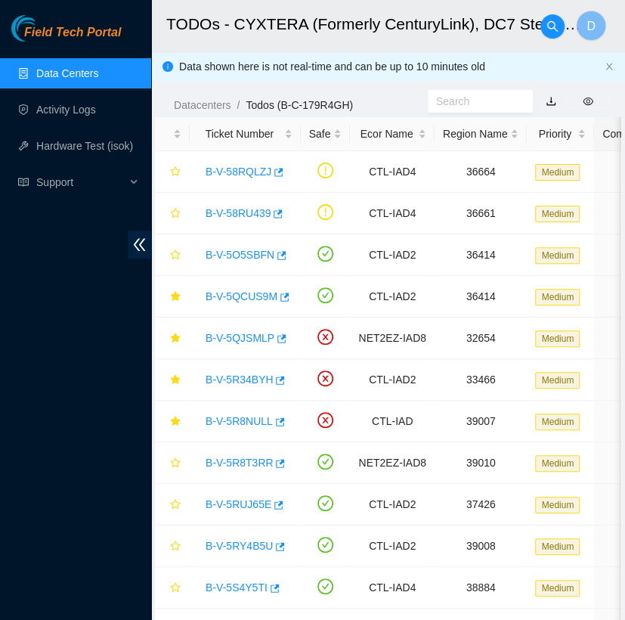
click at [98, 79] on link "Data Centers" at bounding box center [67, 73] width 62 height 12
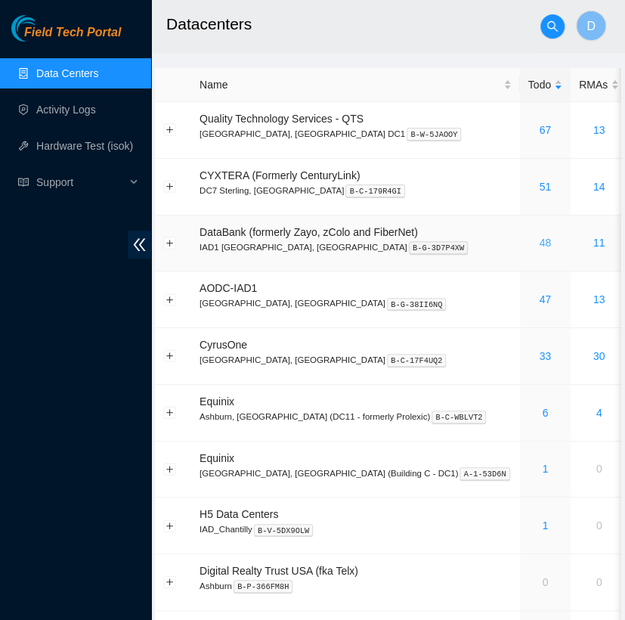
click at [539, 243] on link "48" at bounding box center [545, 243] width 12 height 12
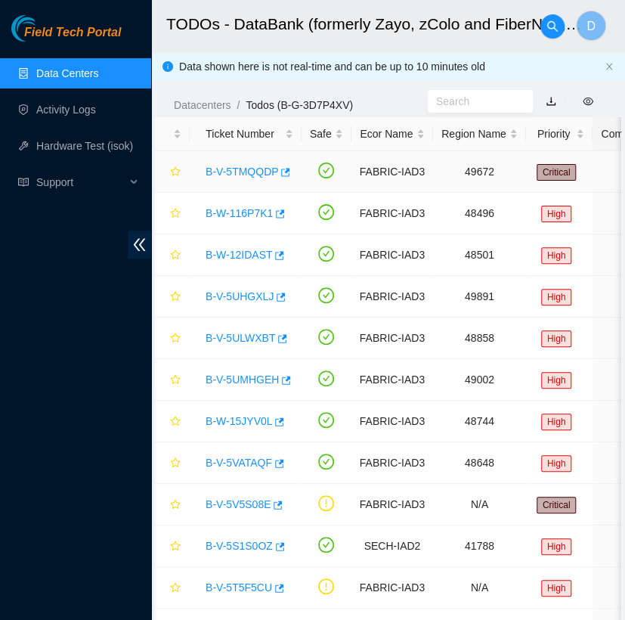
click at [246, 173] on link "B-V-5TMQQDP" at bounding box center [242, 171] width 73 height 12
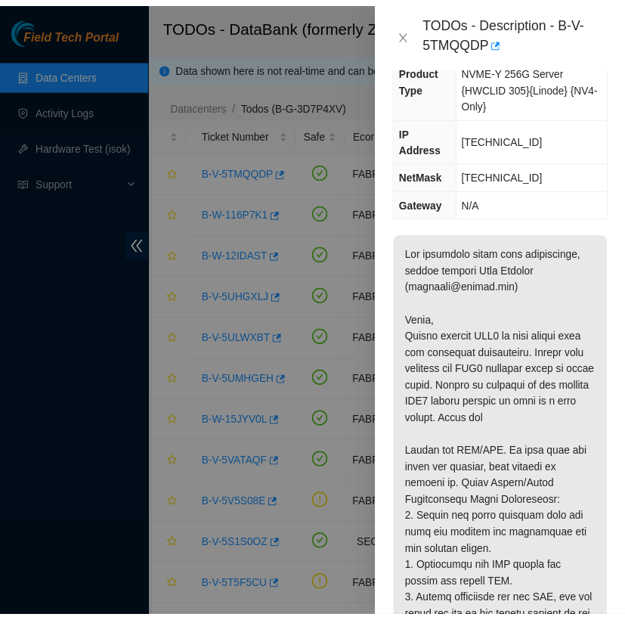
scroll to position [180, 0]
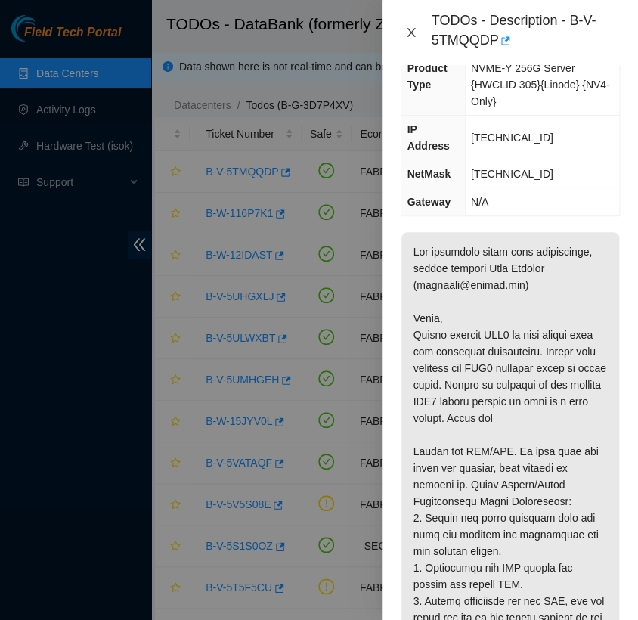
click at [414, 32] on icon "close" at bounding box center [411, 32] width 12 height 12
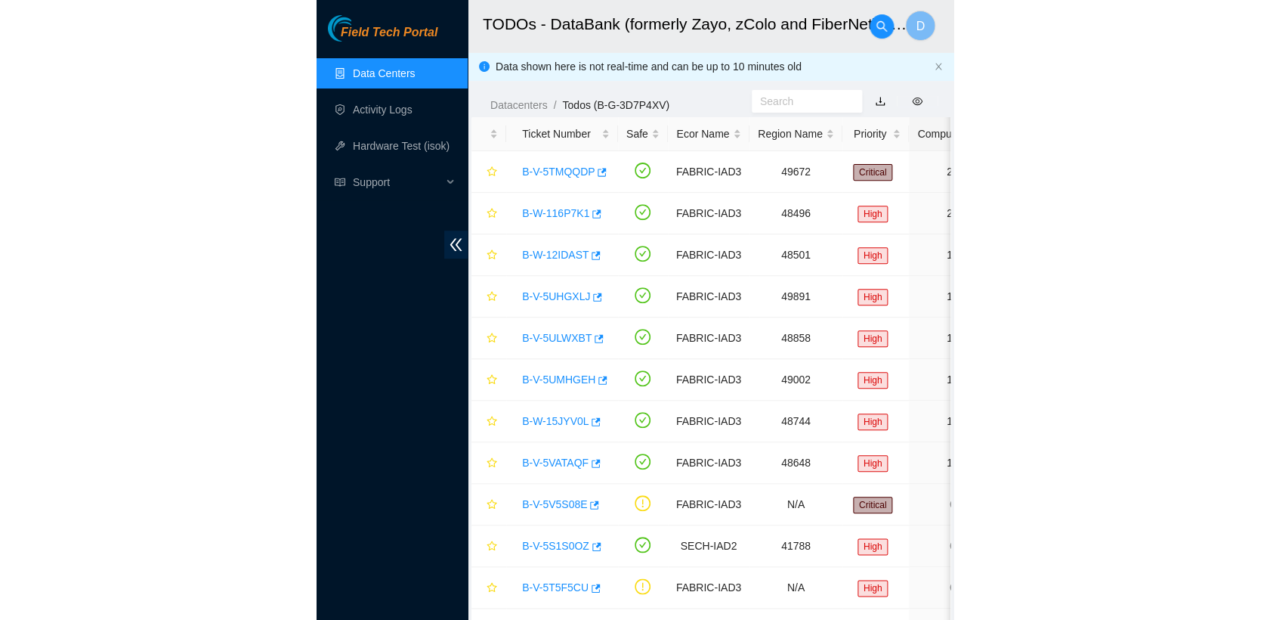
scroll to position [163, 0]
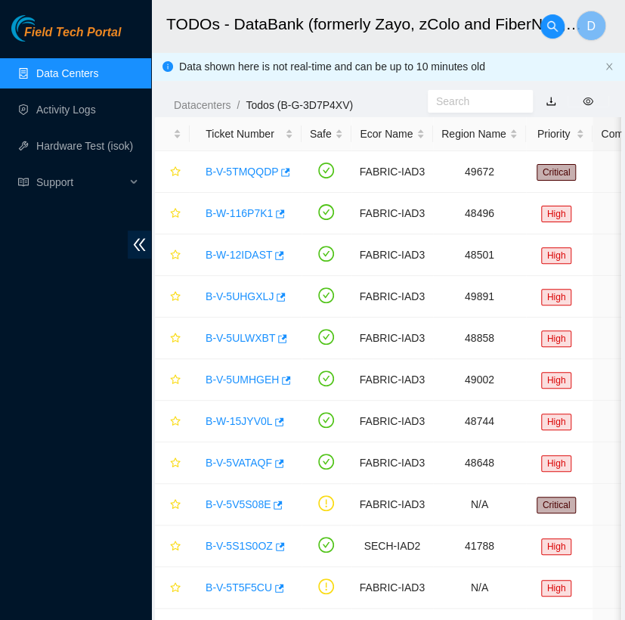
click at [98, 78] on link "Data Centers" at bounding box center [67, 73] width 62 height 12
